Goal: Task Accomplishment & Management: Manage account settings

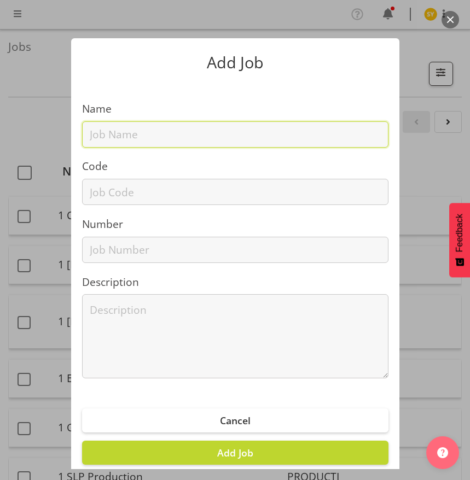
click at [107, 126] on input "text" at bounding box center [235, 134] width 306 height 26
paste input "12510190"
type input "12510190"
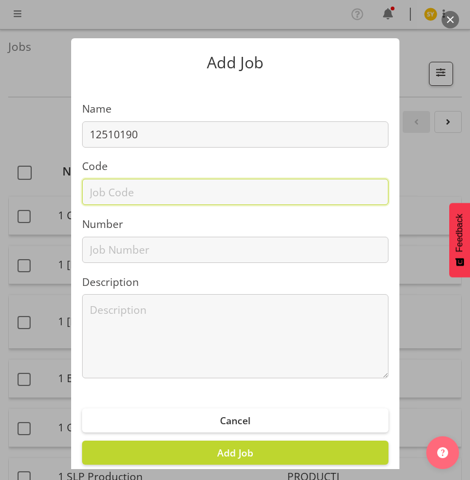
click at [101, 194] on input "text" at bounding box center [235, 192] width 306 height 26
paste input "12510190"
type input "12510190"
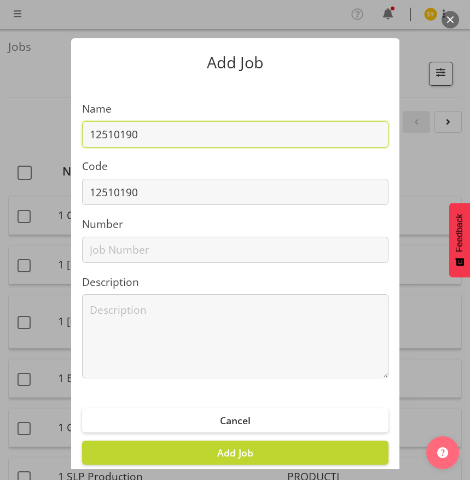
click at [156, 136] on input "12510190" at bounding box center [235, 134] width 306 height 26
paste input "Apprentice of the Year [DATE]"
drag, startPoint x: 310, startPoint y: 134, endPoint x: -107, endPoint y: 129, distance: 416.9
click at [0, 129] on html "COAST GROUP Profile Log Out Jobs Search Showing active jobs Showing running job…" at bounding box center [235, 240] width 470 height 480
type input "12510190 - Apprentice of the Year [DATE]"
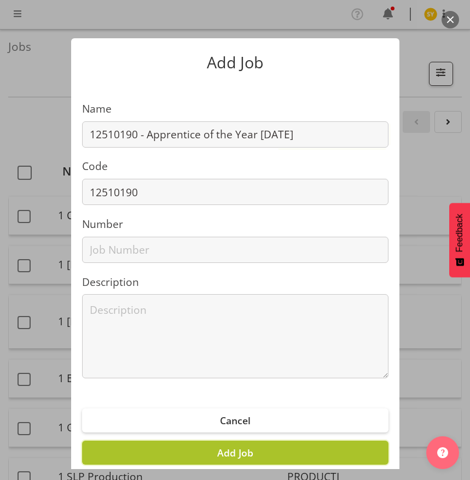
click at [259, 452] on button "Add Job" at bounding box center [235, 453] width 306 height 24
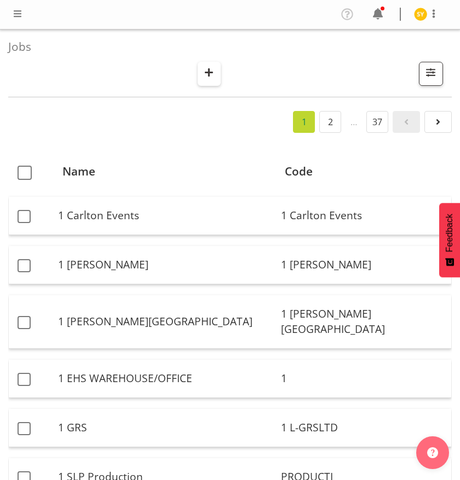
click at [216, 68] on span "button" at bounding box center [209, 72] width 14 height 14
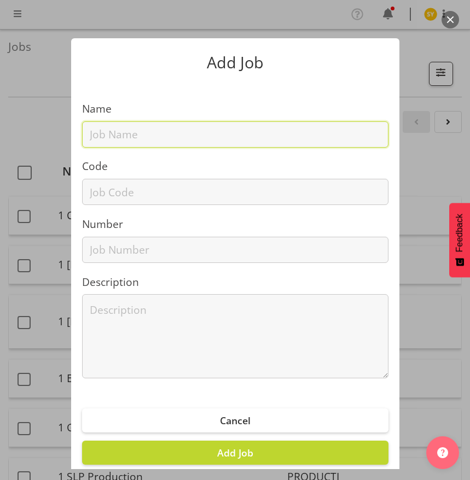
click at [126, 142] on input "text" at bounding box center [235, 134] width 306 height 26
paste input "1251015A"
type input "1251015A"
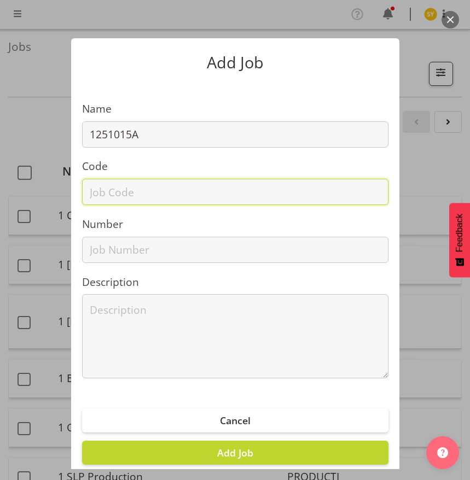
click at [108, 196] on input "text" at bounding box center [235, 192] width 306 height 26
paste input "1251015A"
type input "1251015A"
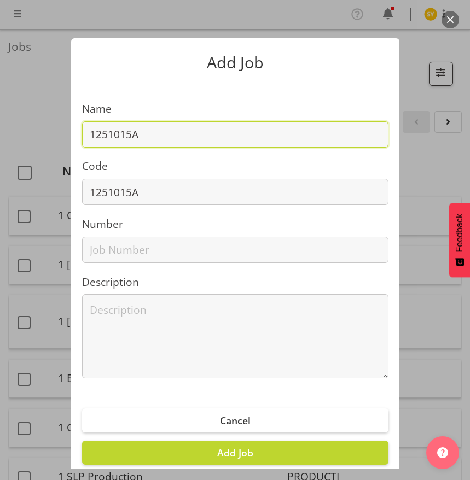
click at [180, 142] on input "1251015A" at bounding box center [235, 134] width 306 height 26
paste input "6DAI 2025 - Dataiku"
drag, startPoint x: 276, startPoint y: 133, endPoint x: -73, endPoint y: 141, distance: 348.6
click at [0, 141] on html "COAST GROUP Profile Log Out Jobs Search Showing active jobs Showing running job…" at bounding box center [235, 240] width 470 height 480
type input "1251015A - 6DAI 2025 - Dataiku"
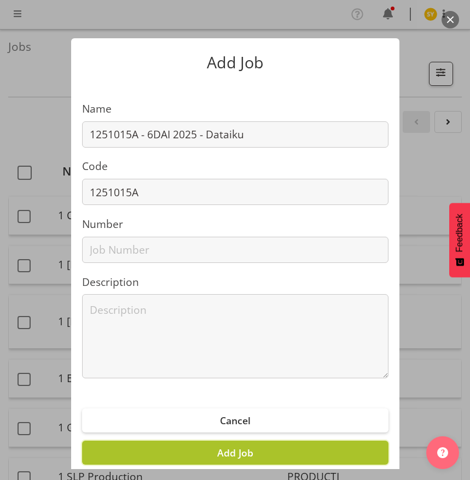
drag, startPoint x: 251, startPoint y: 451, endPoint x: 242, endPoint y: 379, distance: 72.3
click at [251, 450] on button "Add Job" at bounding box center [235, 453] width 306 height 24
